Goal: Task Accomplishment & Management: Use online tool/utility

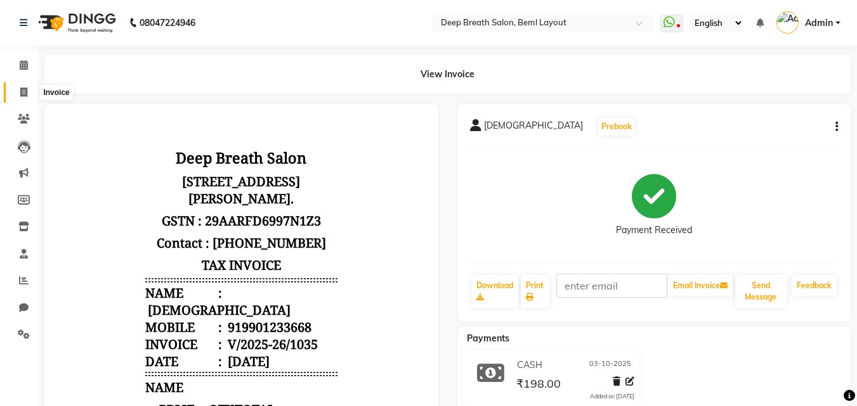
click at [25, 91] on icon at bounding box center [23, 92] width 7 height 10
select select "service"
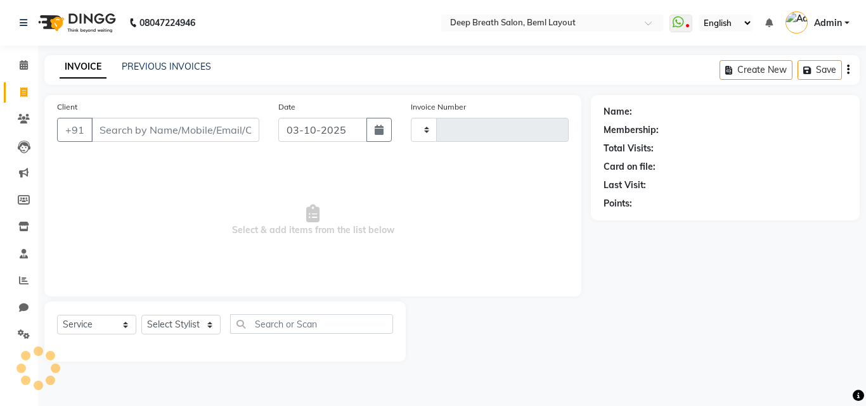
type input "1036"
select select "4101"
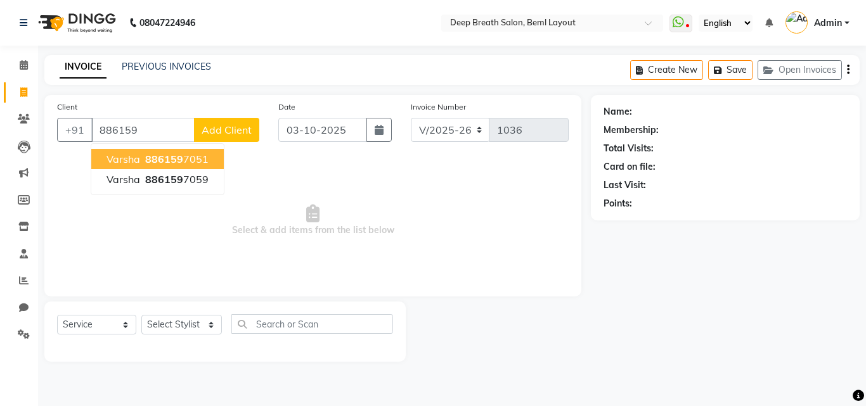
click at [151, 163] on span "886159" at bounding box center [164, 159] width 38 height 13
type input "8861597051"
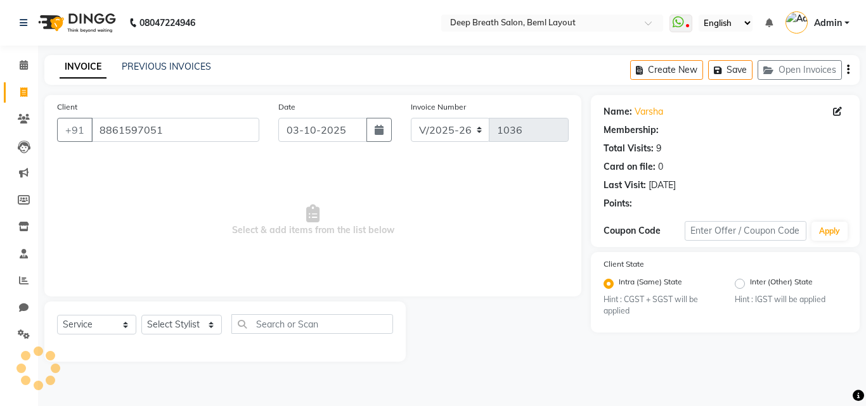
select select "1: Object"
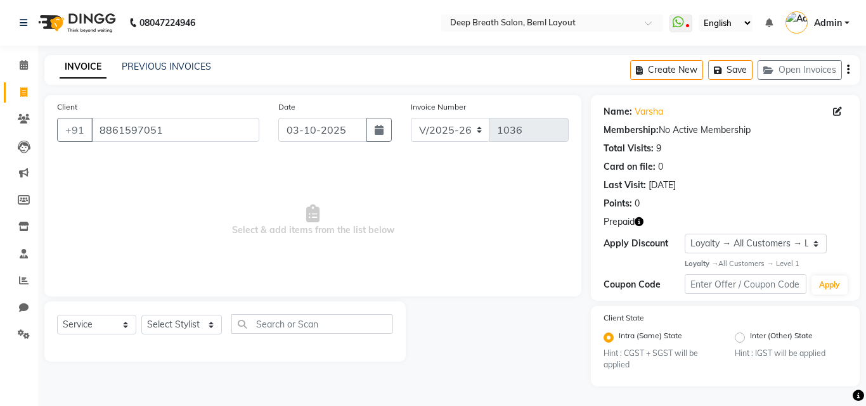
click at [638, 225] on icon "button" at bounding box center [639, 221] width 9 height 9
click at [428, 183] on span "Select & add items from the list below" at bounding box center [313, 220] width 512 height 127
